Goal: Task Accomplishment & Management: Use online tool/utility

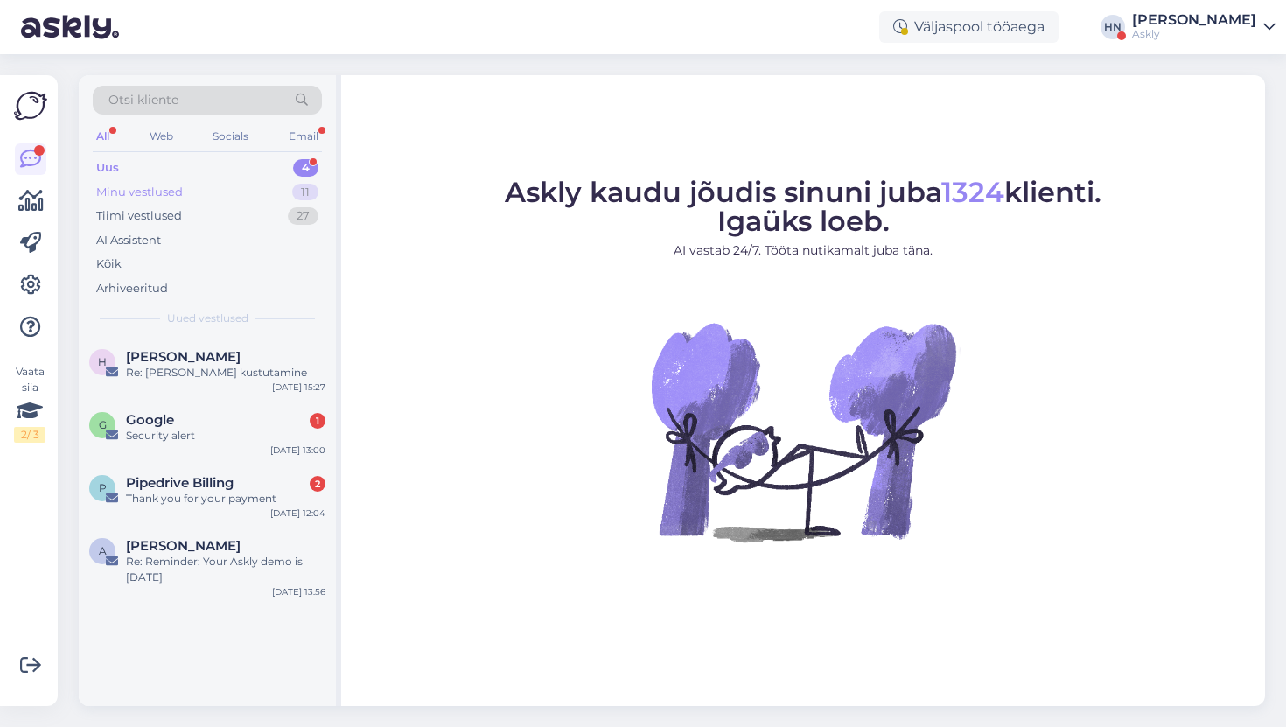
click at [226, 196] on div "Minu vestlused 11" at bounding box center [207, 192] width 229 height 25
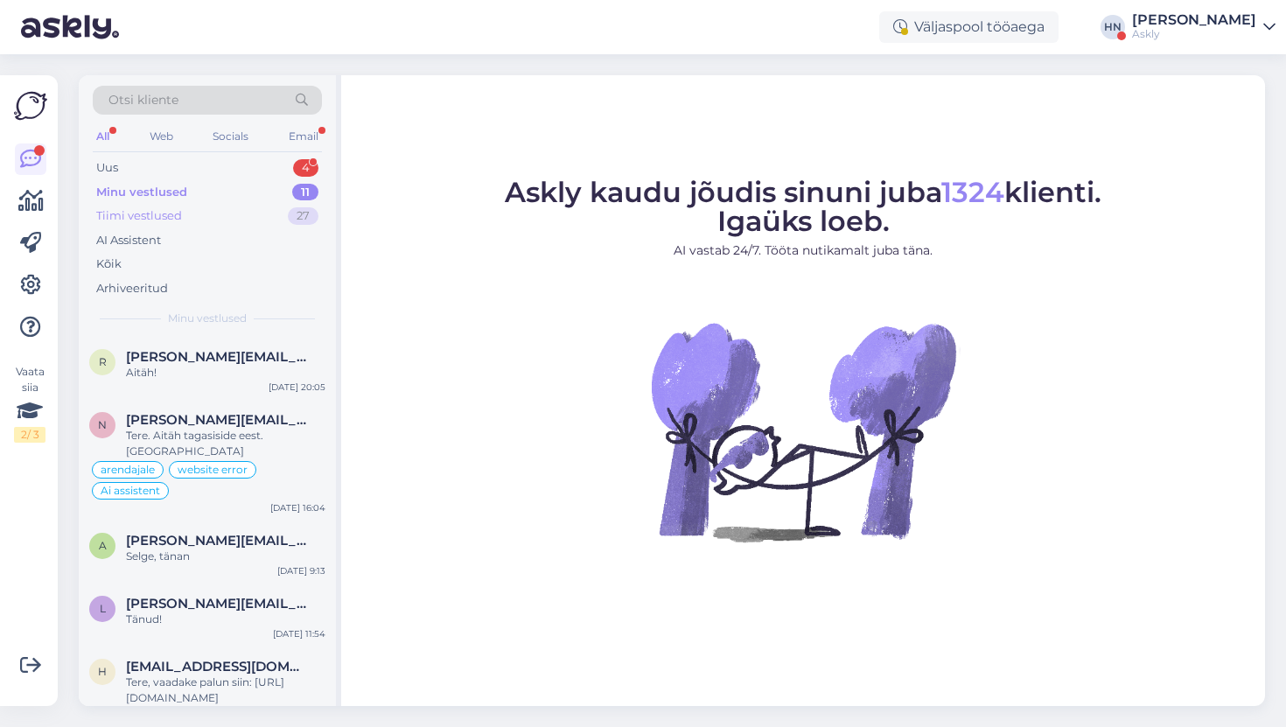
click at [221, 221] on div "Tiimi vestlused 27" at bounding box center [207, 216] width 229 height 25
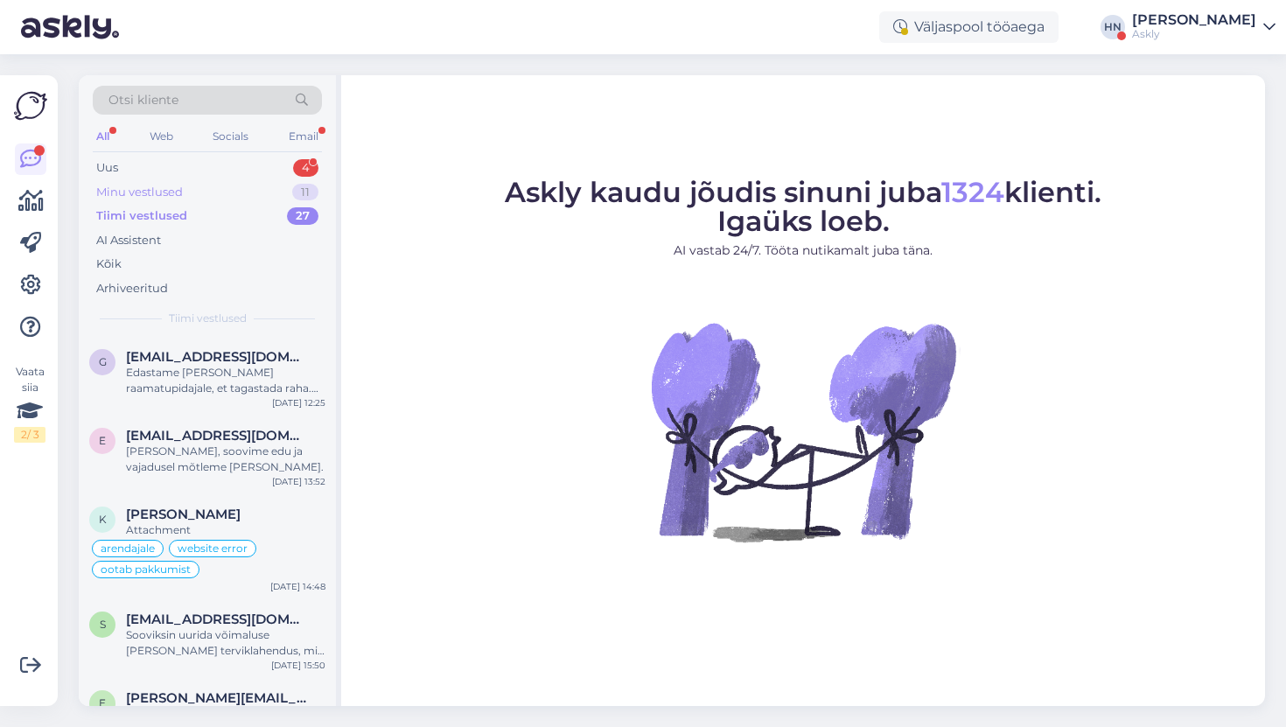
click at [290, 193] on div "Minu vestlused 11" at bounding box center [207, 192] width 229 height 25
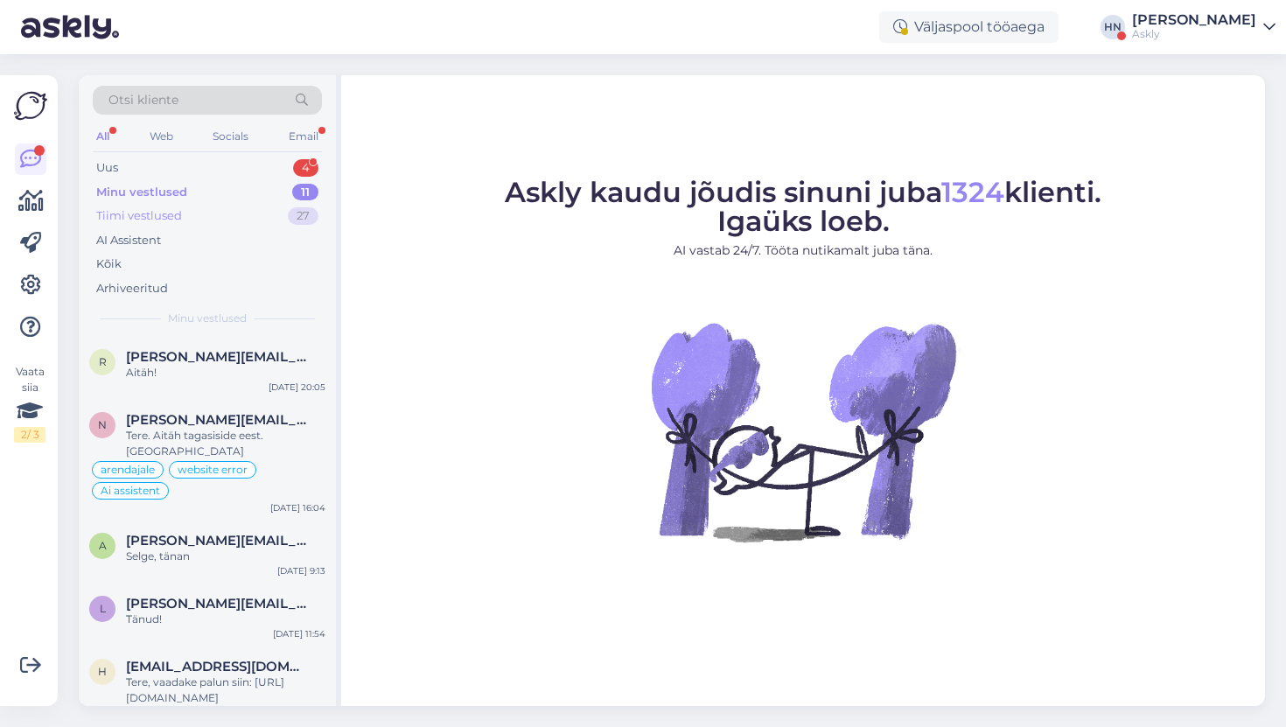
click at [278, 215] on div "Tiimi vestlused 27" at bounding box center [207, 216] width 229 height 25
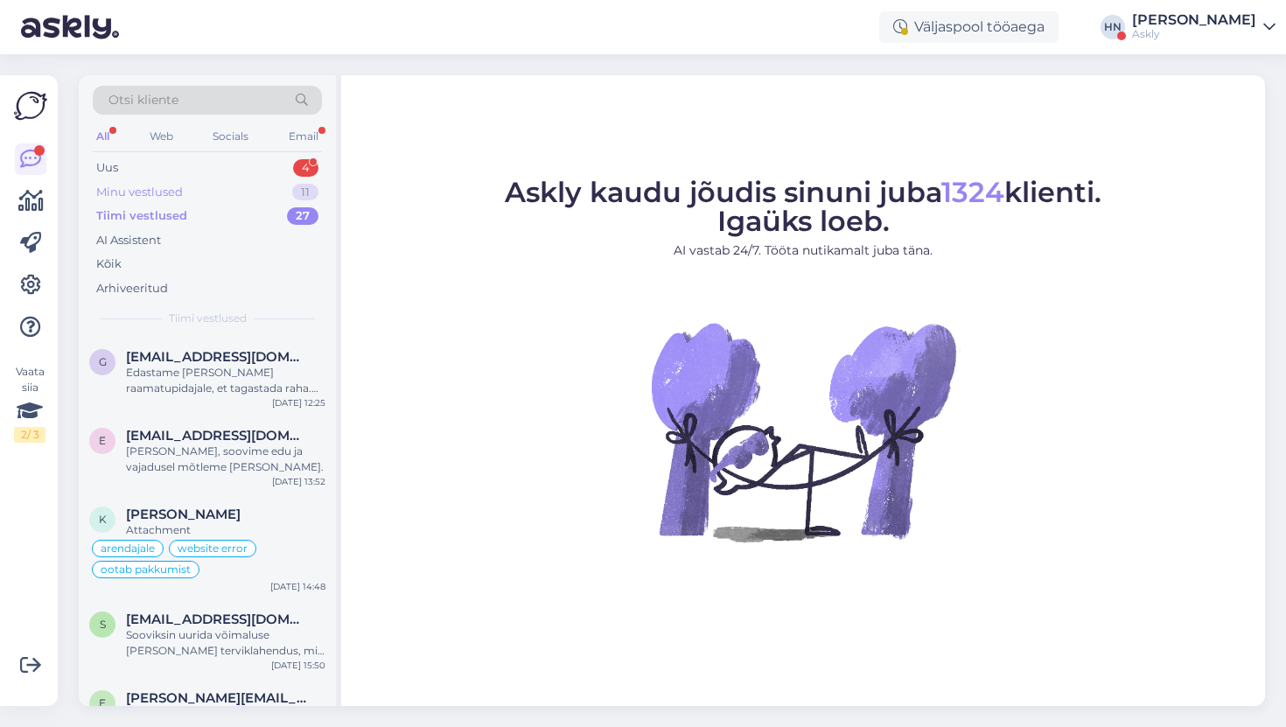
click at [298, 188] on div "11" at bounding box center [305, 193] width 26 height 18
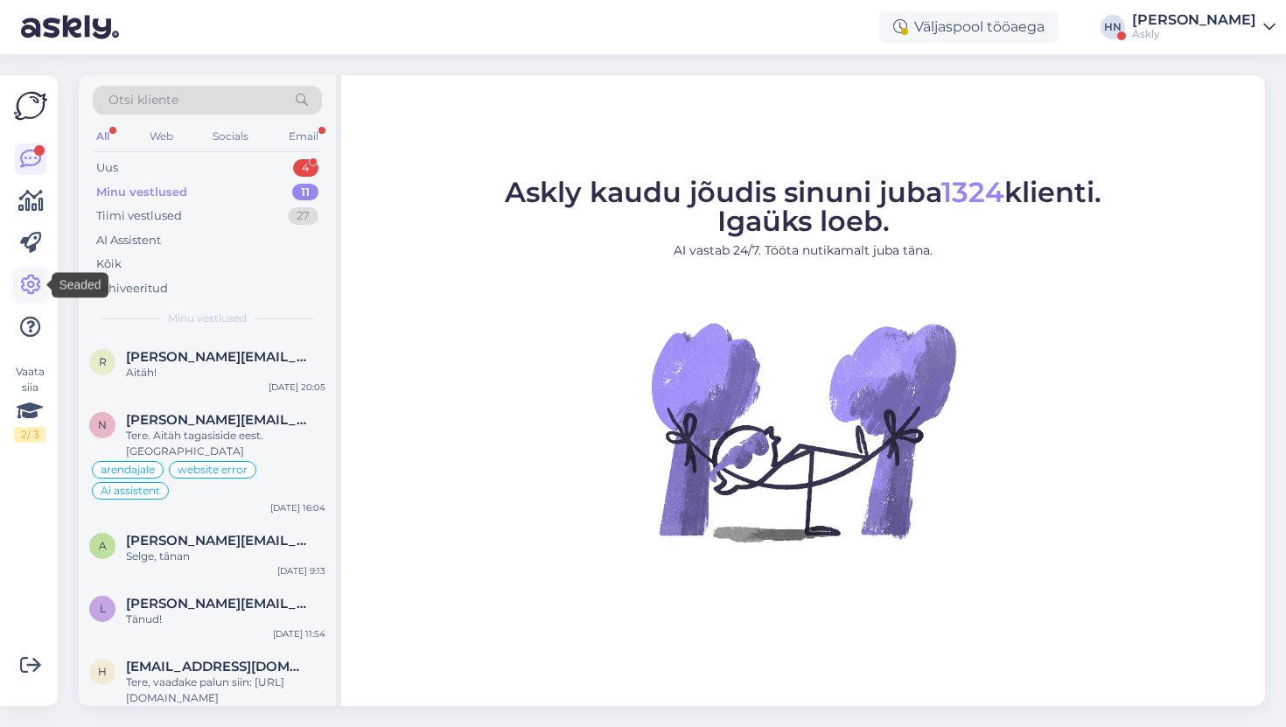
click at [28, 284] on icon at bounding box center [30, 285] width 21 height 21
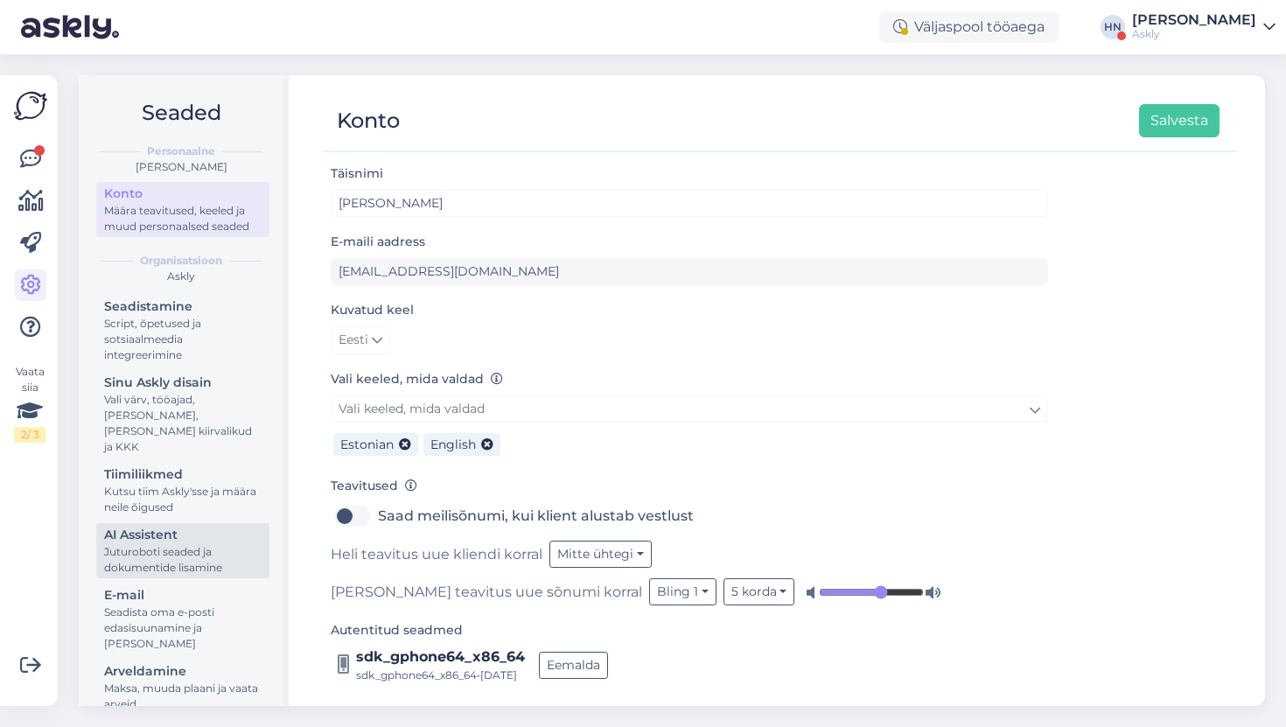
click at [196, 544] on div "Juturoboti seaded ja dokumentide lisamine" at bounding box center [183, 560] width 158 height 32
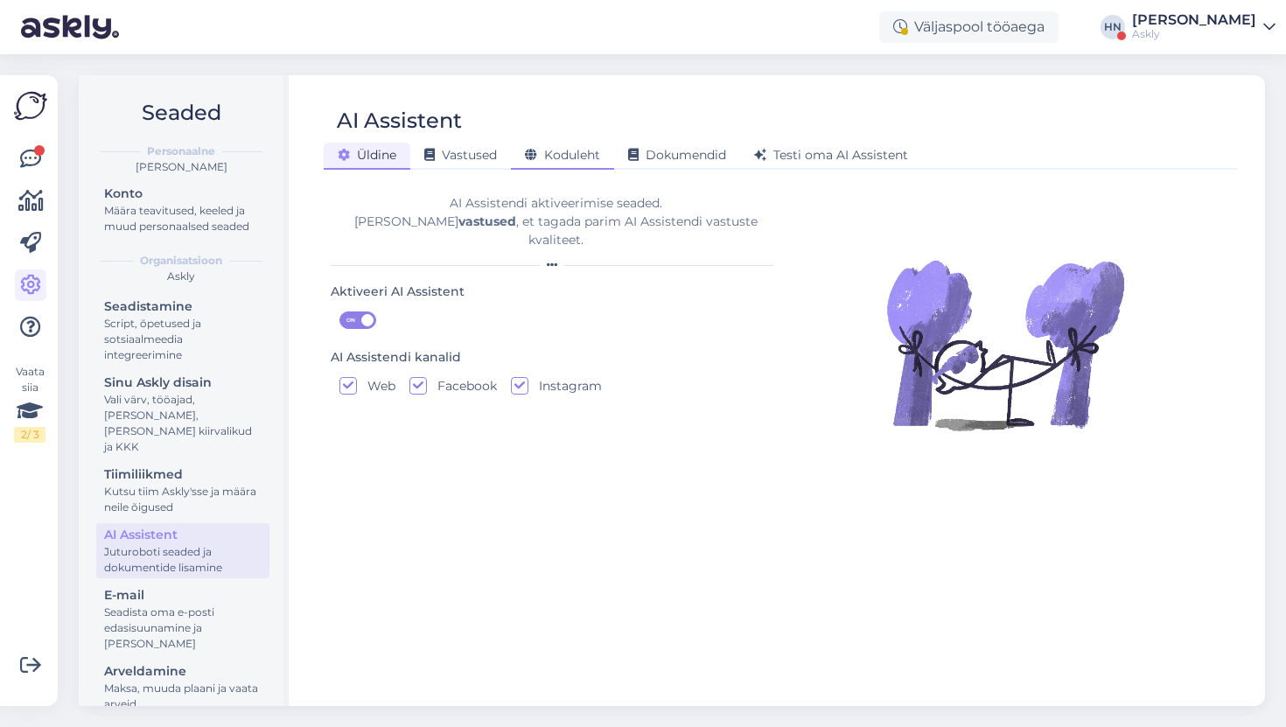
click at [600, 164] on div "Koduleht" at bounding box center [562, 156] width 103 height 27
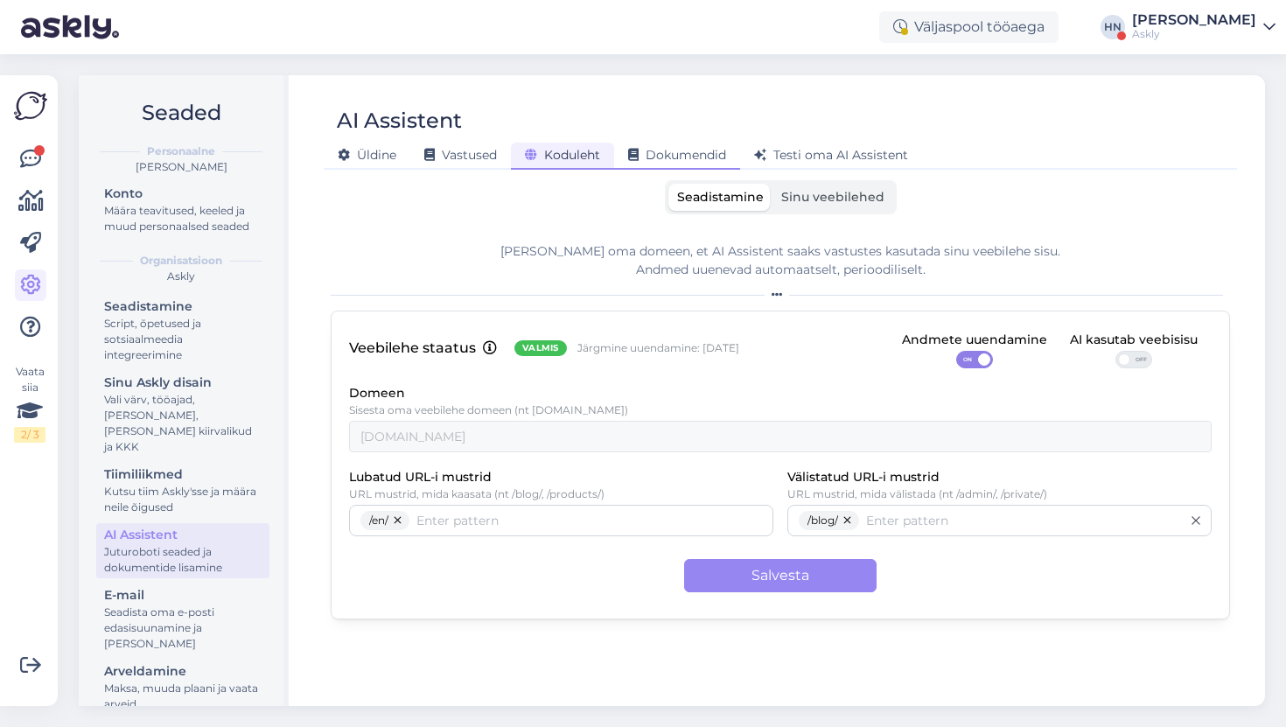
click at [664, 163] on div "Dokumendid" at bounding box center [677, 156] width 126 height 27
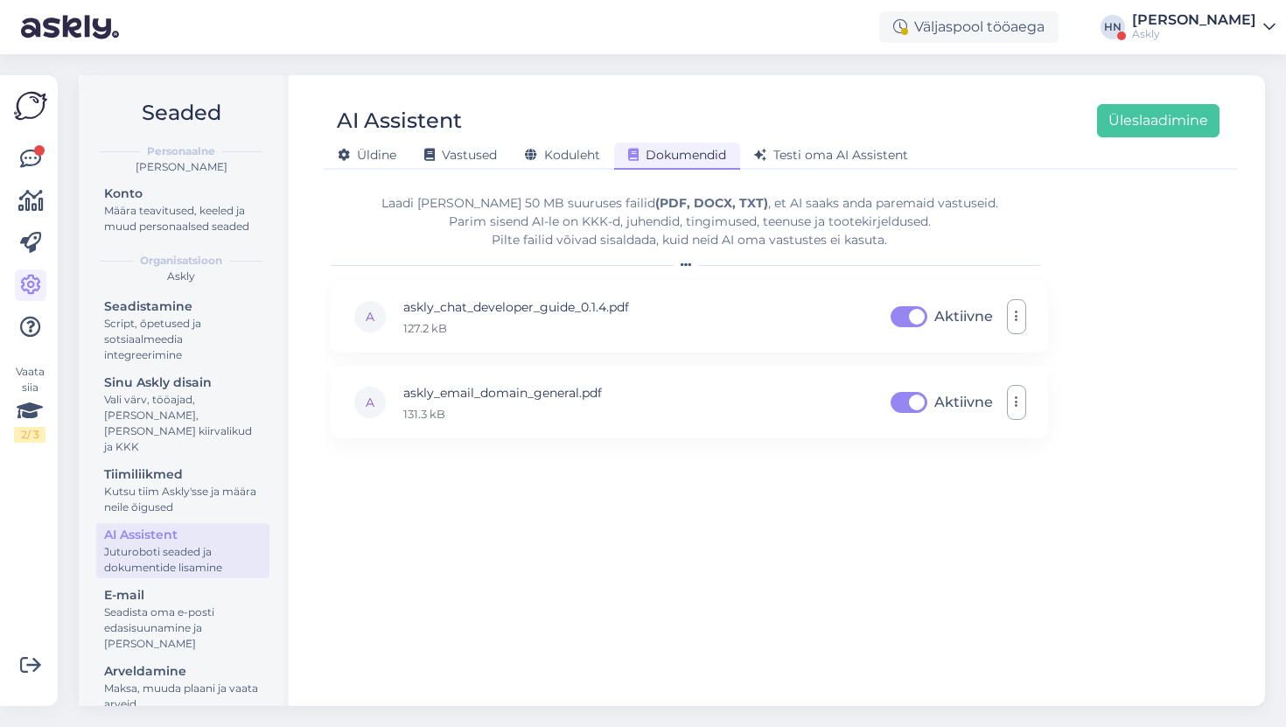
click at [605, 172] on div "AI Assistent Üleslaadimine [PERSON_NAME] Vastused Koduleht Dokumendid [PERSON_N…" at bounding box center [781, 390] width 970 height 631
click at [574, 157] on span "Koduleht" at bounding box center [562, 155] width 75 height 16
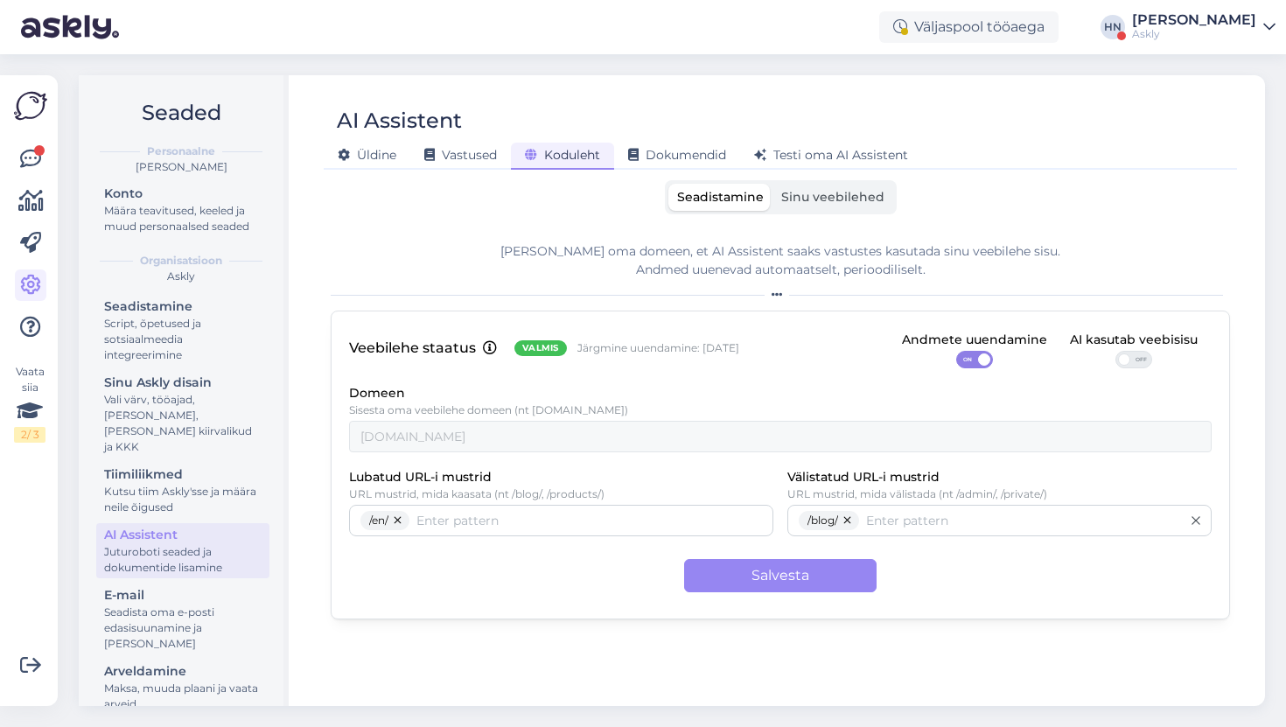
click at [820, 216] on div "Seadistamine Sinu veebilehed [PERSON_NAME] oma domeen, et AI Assistent saaks va…" at bounding box center [781, 435] width 900 height 510
click at [821, 204] on label "Sinu veebilehed" at bounding box center [833, 197] width 121 height 27
click at [773, 184] on input "Sinu veebilehed" at bounding box center [773, 184] width 0 height 0
